Goal: Information Seeking & Learning: Learn about a topic

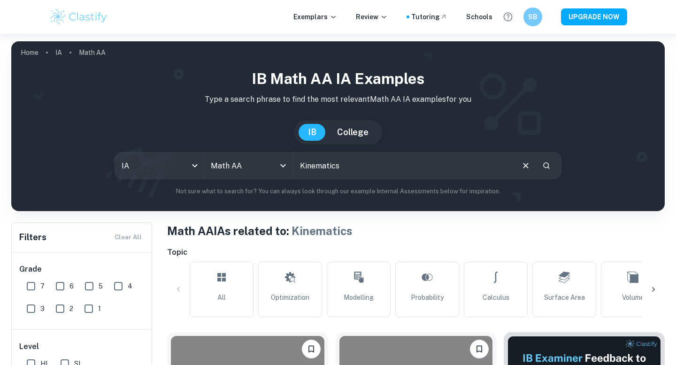
scroll to position [0, 526]
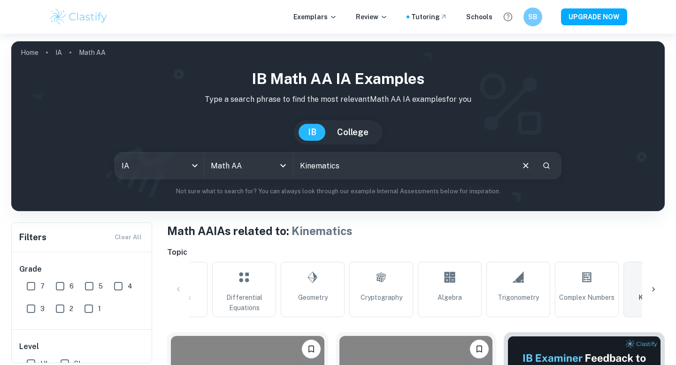
click at [359, 167] on input "Kinematics" at bounding box center [404, 166] width 220 height 26
type input "[PERSON_NAME]"
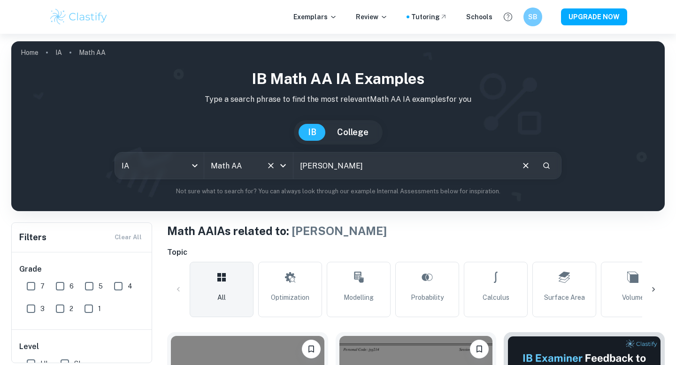
click at [252, 167] on input "Math AA" at bounding box center [236, 166] width 54 height 18
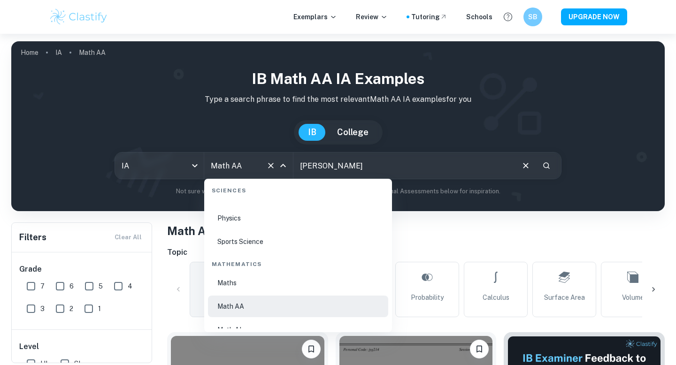
scroll to position [1553, 0]
click at [251, 285] on li "Maths" at bounding box center [298, 283] width 180 height 22
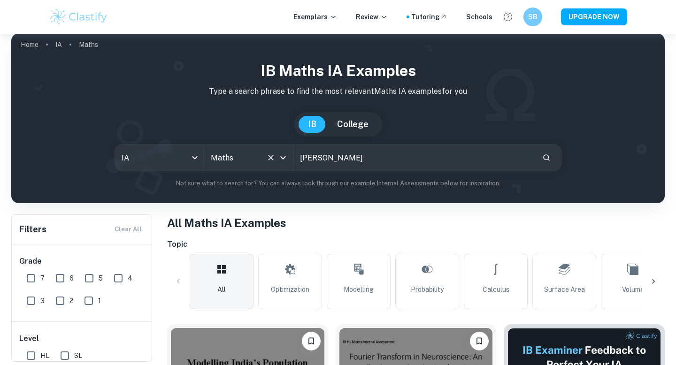
scroll to position [8, 0]
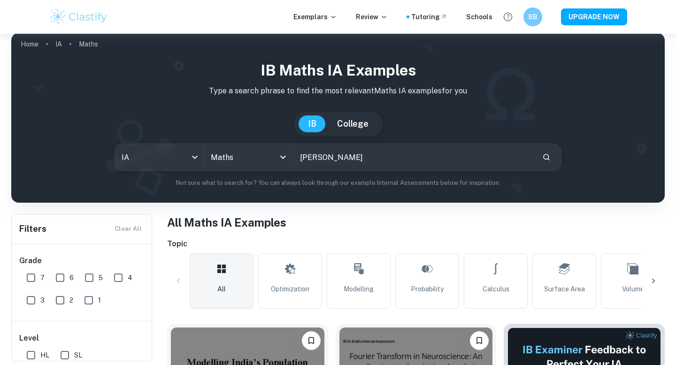
click at [483, 157] on input "[PERSON_NAME]" at bounding box center [414, 157] width 241 height 26
type input "[PERSON_NAME]"
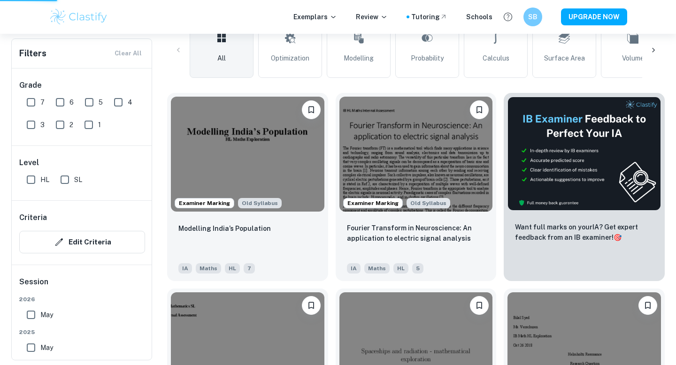
scroll to position [241, 0]
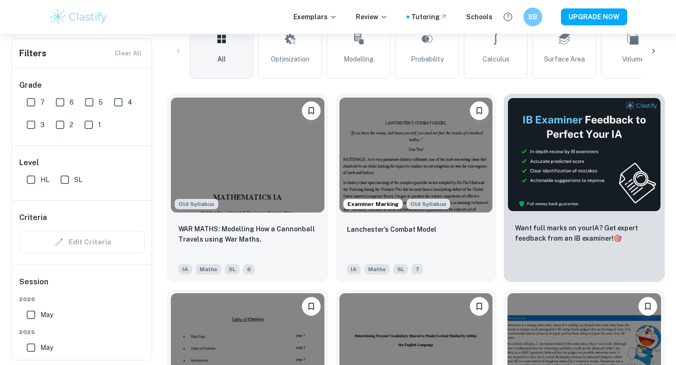
scroll to position [239, 0]
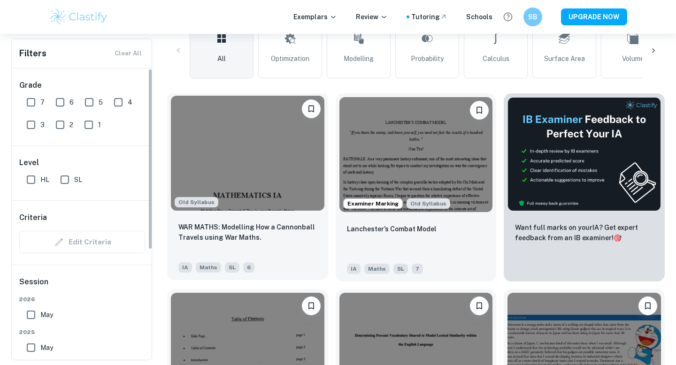
click at [272, 193] on img at bounding box center [248, 153] width 154 height 115
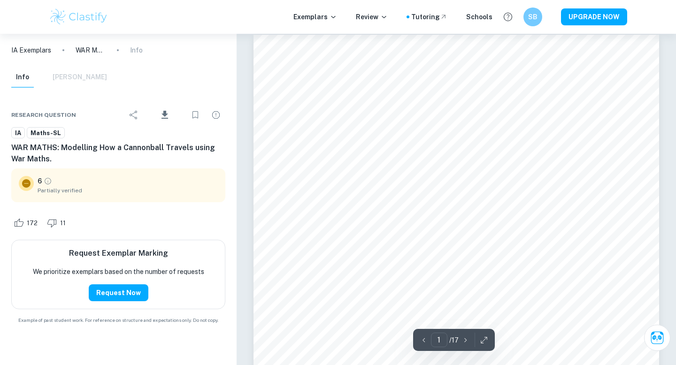
scroll to position [9, 0]
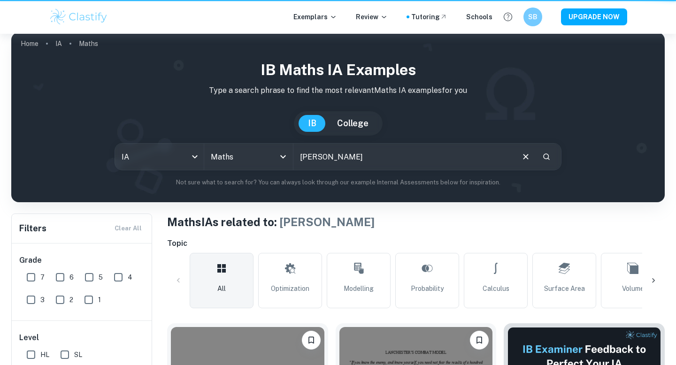
scroll to position [239, 0]
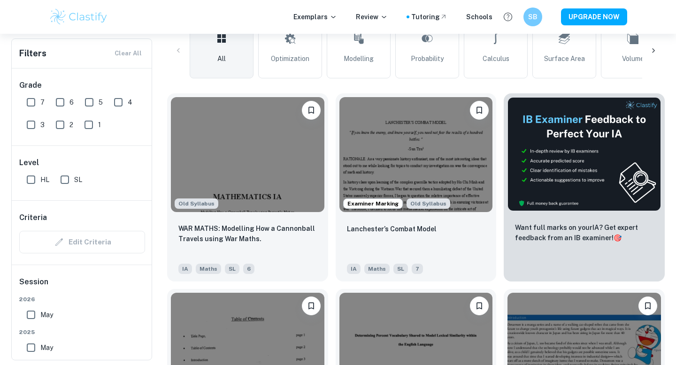
type input "Math AA"
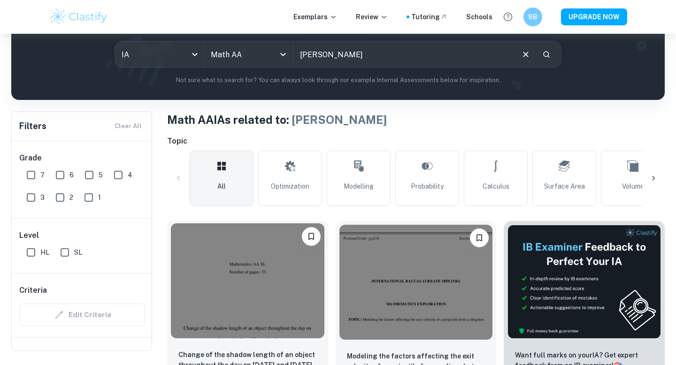
scroll to position [67, 0]
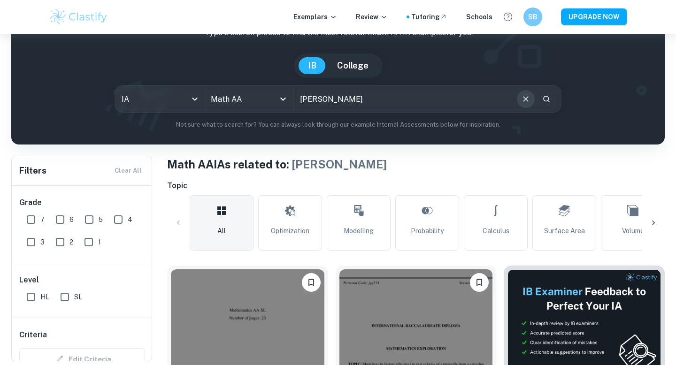
drag, startPoint x: 530, startPoint y: 104, endPoint x: 307, endPoint y: 96, distance: 223.3
click at [530, 104] on button "Clear" at bounding box center [526, 99] width 18 height 18
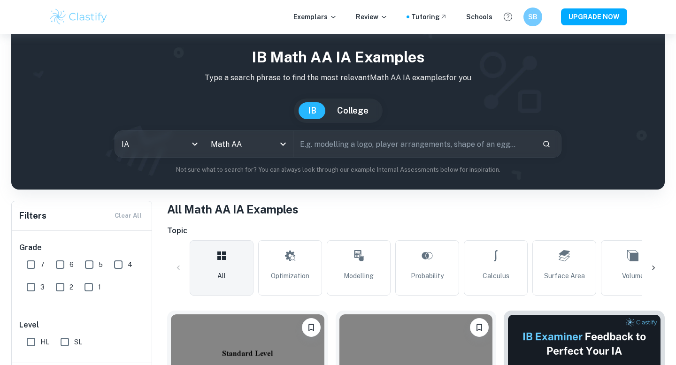
scroll to position [3, 0]
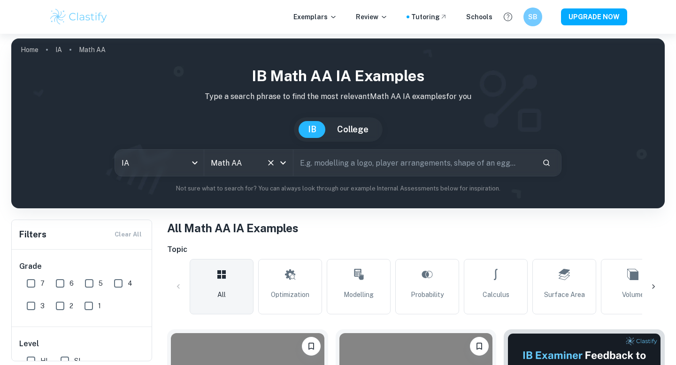
click at [249, 167] on input "Math AA" at bounding box center [236, 163] width 54 height 18
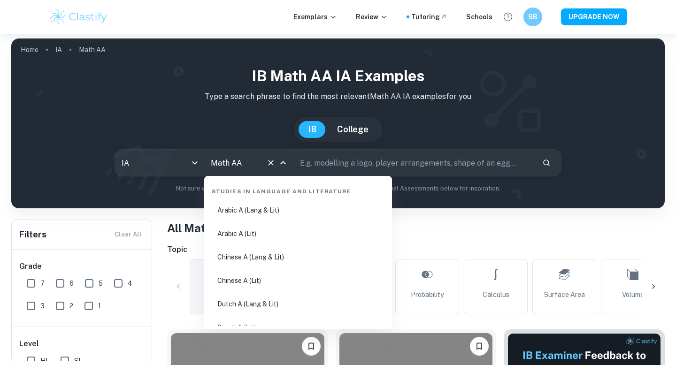
scroll to position [1540, 0]
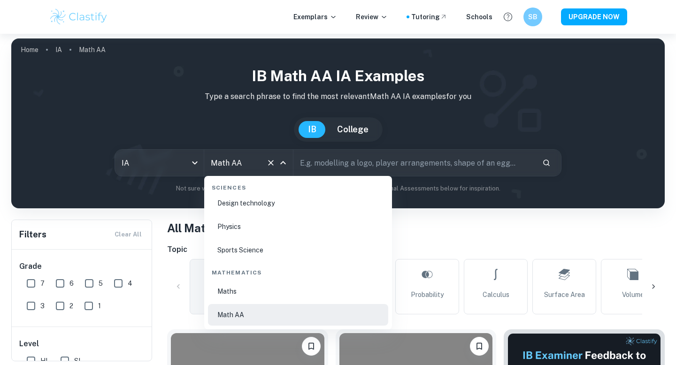
click at [237, 288] on li "Maths" at bounding box center [298, 292] width 180 height 22
type input "Maths"
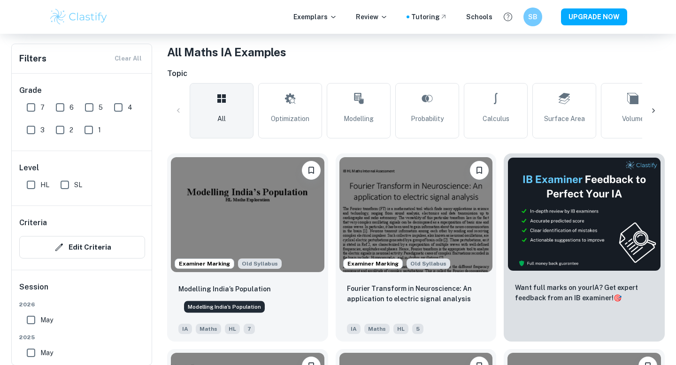
scroll to position [190, 0]
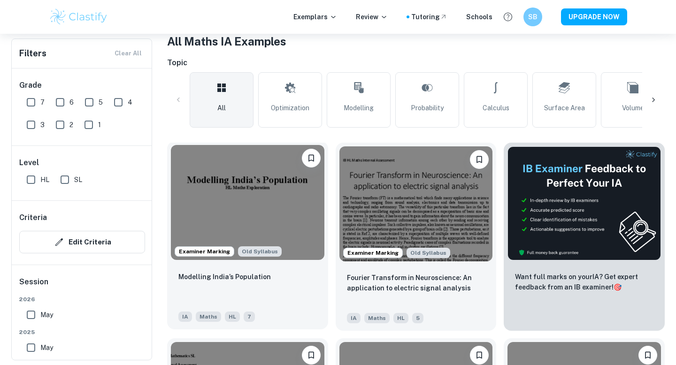
click at [266, 213] on img at bounding box center [248, 202] width 154 height 115
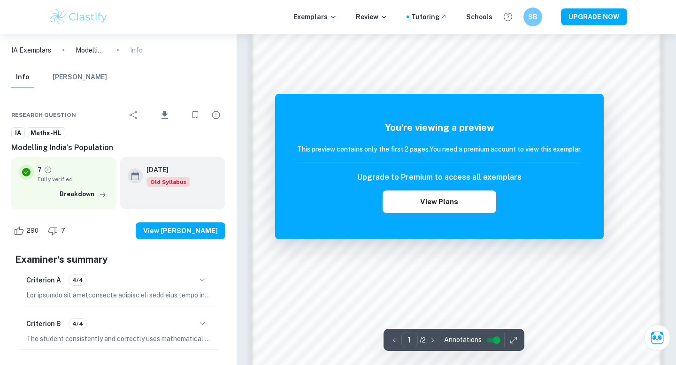
scroll to position [731, 0]
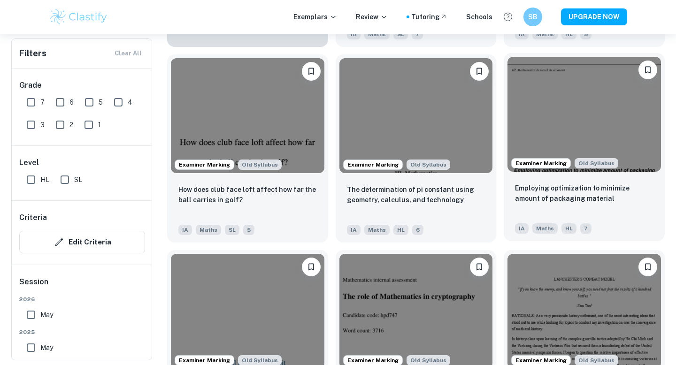
click at [641, 147] on img at bounding box center [585, 114] width 154 height 115
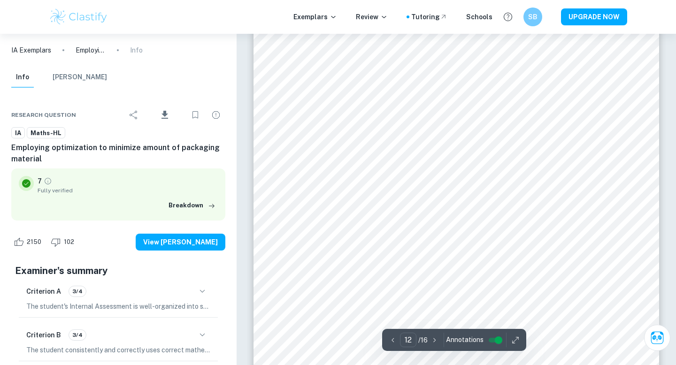
scroll to position [6614, 0]
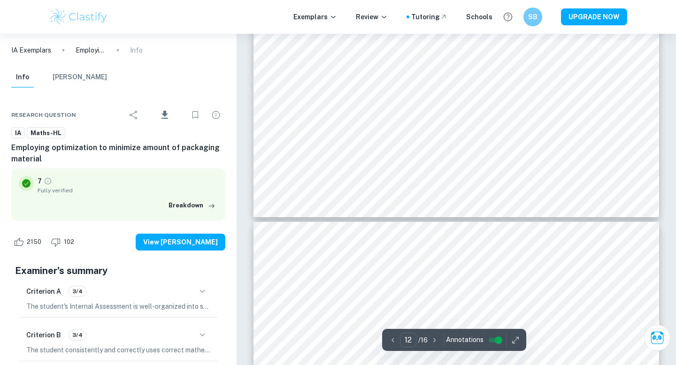
type input "13"
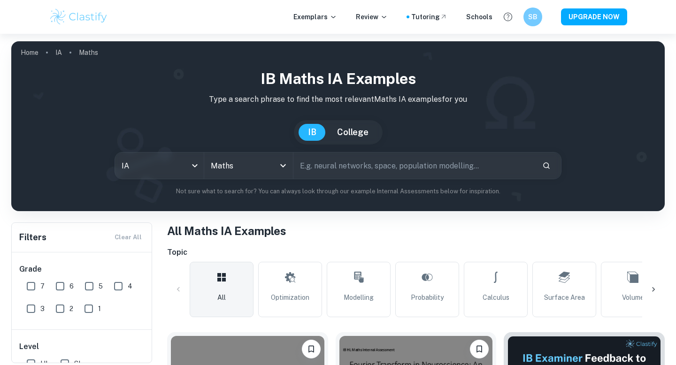
click at [378, 168] on input "text" at bounding box center [414, 166] width 241 height 26
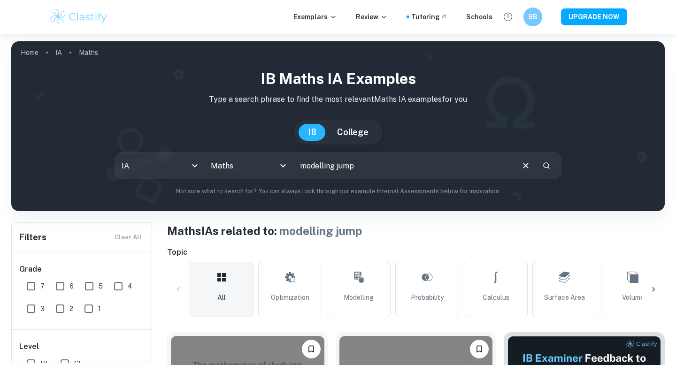
click at [314, 168] on input "modelling jump" at bounding box center [404, 166] width 220 height 26
type input "jump"
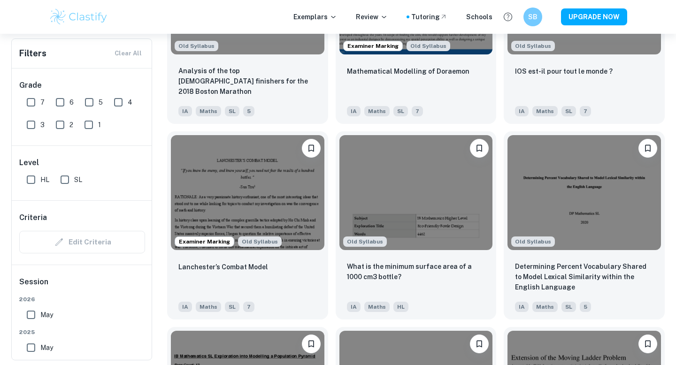
scroll to position [1127, 0]
